Goal: Information Seeking & Learning: Learn about a topic

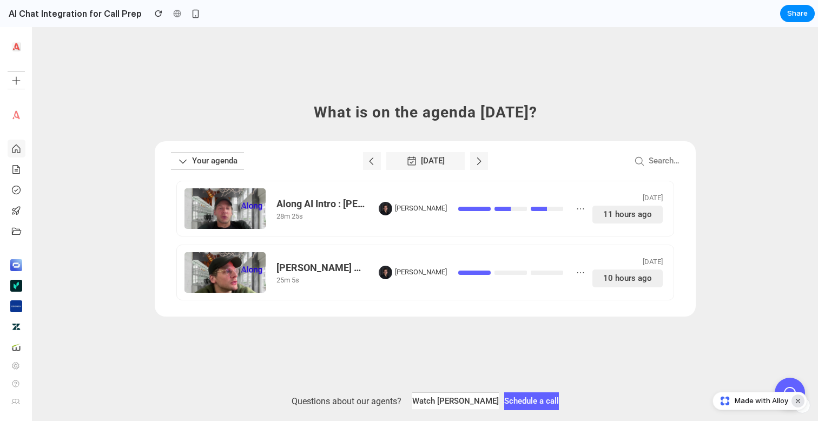
click at [799, 403] on button "Dismiss watermark" at bounding box center [798, 401] width 13 height 13
click at [416, 162] on icon at bounding box center [412, 160] width 8 height 9
click at [482, 160] on icon at bounding box center [479, 161] width 11 height 11
click at [375, 163] on icon at bounding box center [371, 161] width 11 height 11
drag, startPoint x: 415, startPoint y: 116, endPoint x: 520, endPoint y: 114, distance: 105.6
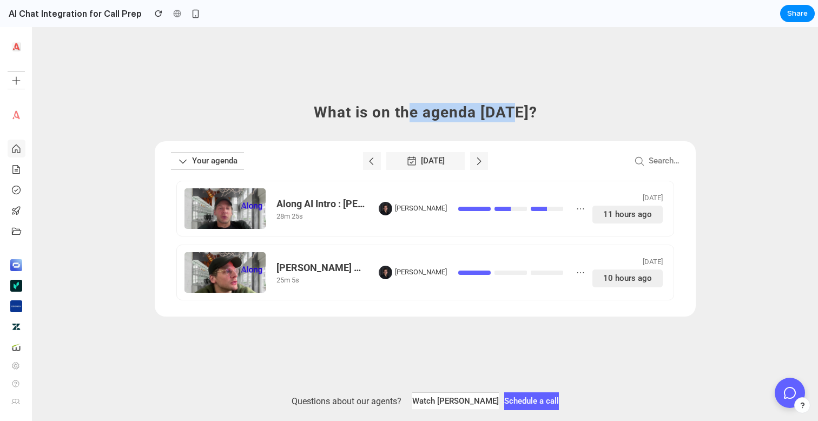
click at [520, 114] on h2 "What is on the agenda [DATE]?" at bounding box center [425, 112] width 541 height 19
click at [669, 165] on link "Search…" at bounding box center [656, 161] width 45 height 18
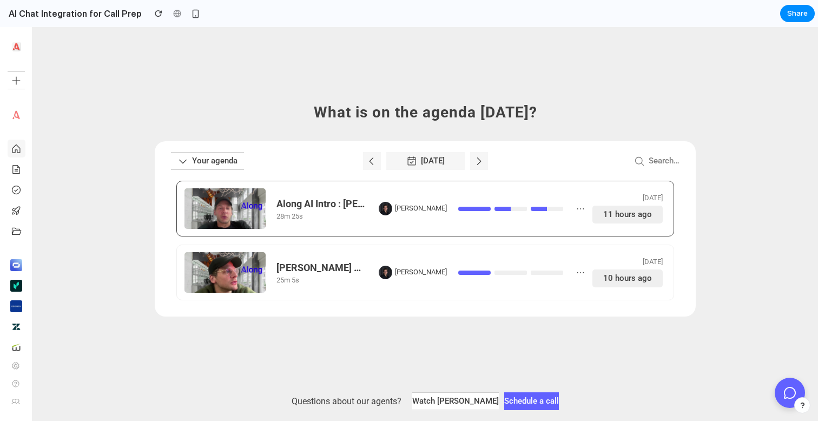
click at [302, 231] on div "Along AI Intro : [PERSON_NAME] and [PERSON_NAME] 28m 25s [PERSON_NAME] [DATE] 1…" at bounding box center [425, 209] width 498 height 56
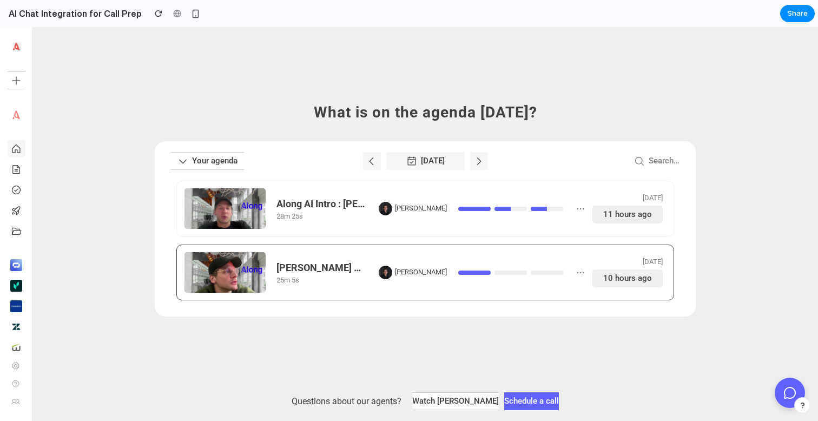
click at [304, 251] on div "[PERSON_NAME] and [PERSON_NAME] 25m 5s [PERSON_NAME] [DATE] 10 hours ago" at bounding box center [425, 273] width 498 height 56
click at [18, 117] on img at bounding box center [16, 115] width 12 height 12
click at [17, 172] on icon at bounding box center [16, 169] width 11 height 11
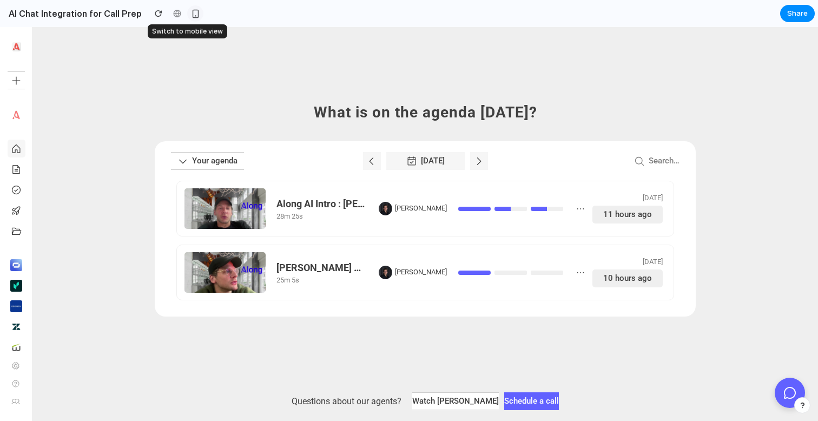
click at [191, 14] on div "button" at bounding box center [195, 13] width 9 height 9
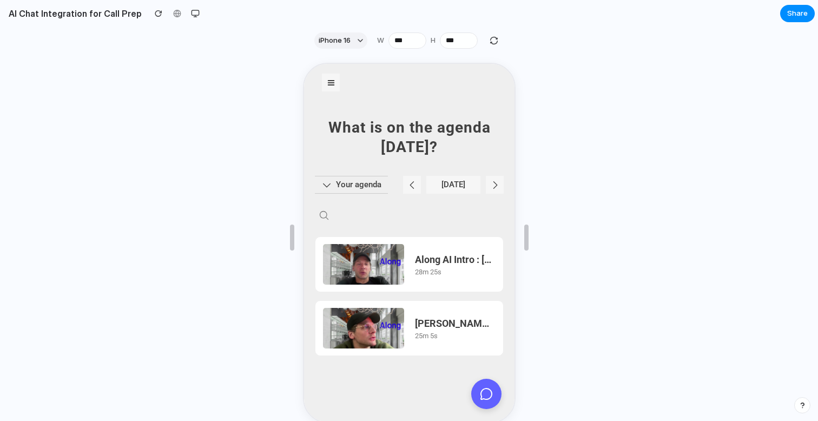
scroll to position [19, 0]
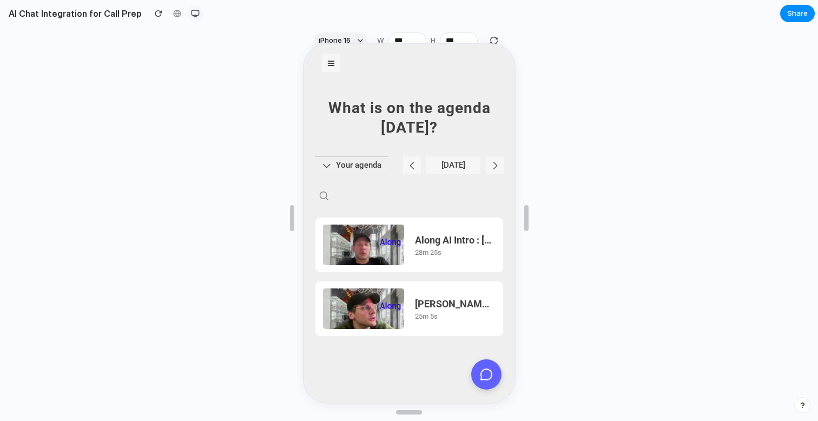
click at [191, 14] on div "button" at bounding box center [195, 13] width 9 height 9
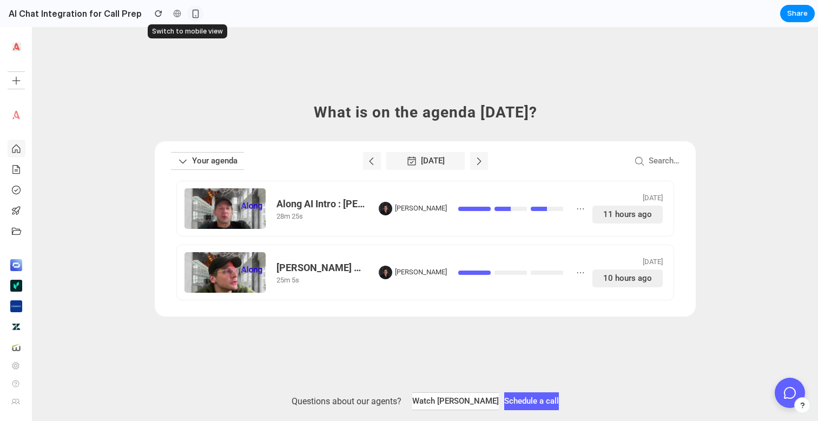
scroll to position [0, 0]
